Goal: Find specific page/section: Find specific page/section

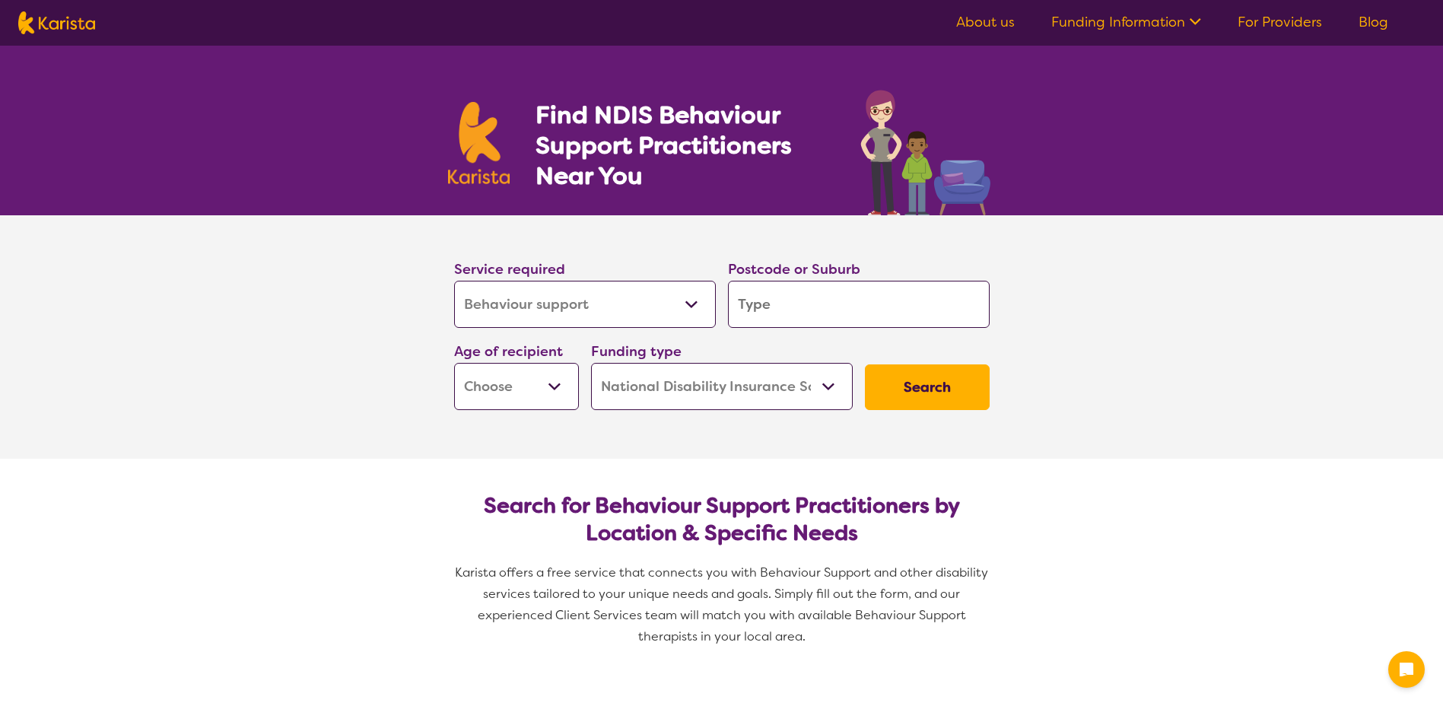
select select "Behaviour support"
select select "NDIS"
select select "Behaviour support"
select select "NDIS"
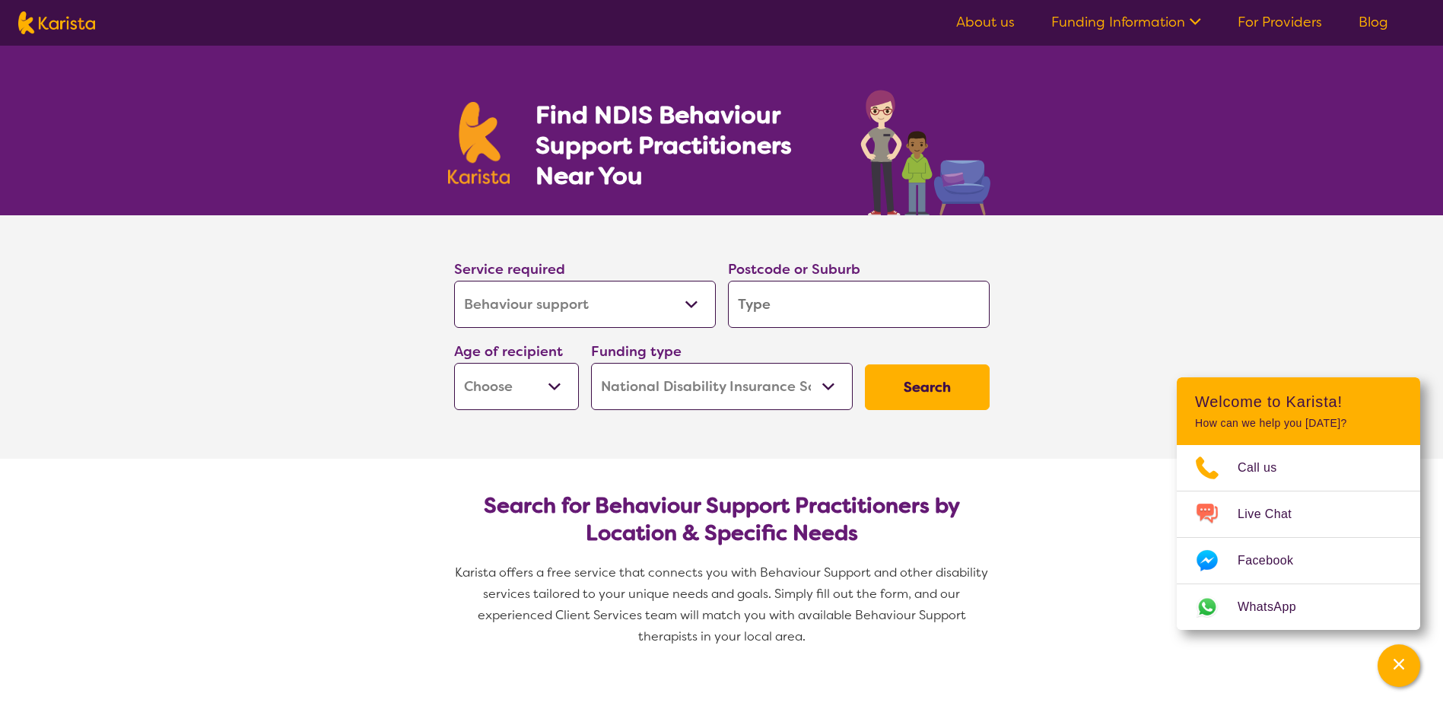
click at [1265, 17] on link "For Providers" at bounding box center [1280, 22] width 84 height 18
